Goal: Transaction & Acquisition: Book appointment/travel/reservation

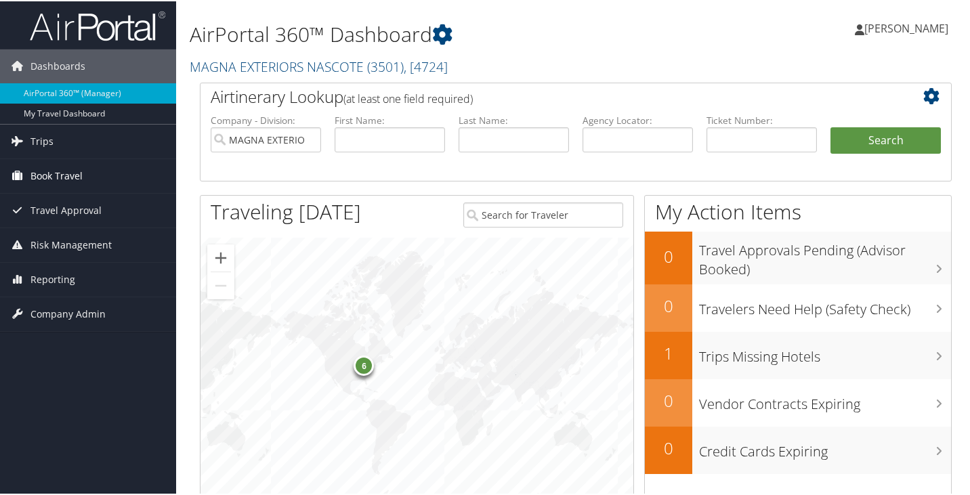
click at [44, 173] on span "Book Travel" at bounding box center [56, 175] width 52 height 34
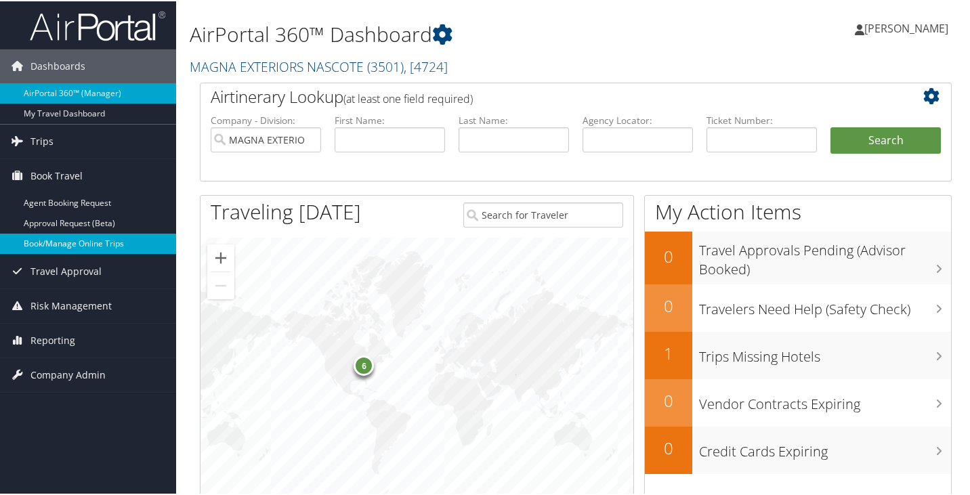
click at [62, 238] on link "Book/Manage Online Trips" at bounding box center [88, 242] width 176 height 20
